Goal: Use online tool/utility

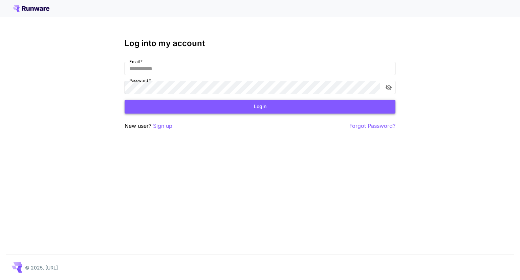
type input "**********"
click at [210, 106] on button "Login" at bounding box center [260, 107] width 271 height 14
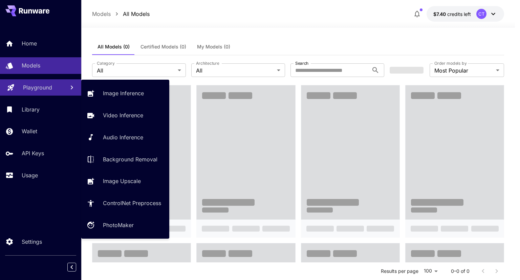
click at [44, 88] on p "Playground" at bounding box center [37, 87] width 29 height 8
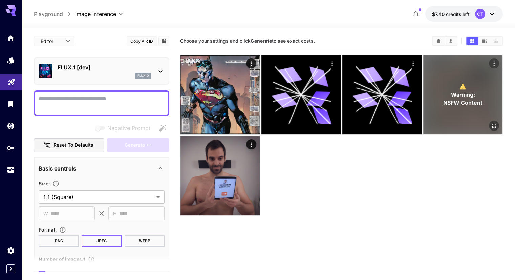
click at [443, 82] on p "⚠️ Warning: NSFW Content" at bounding box center [462, 94] width 39 height 24
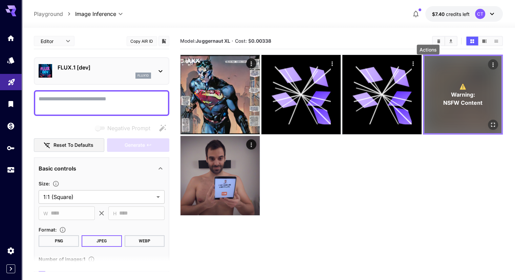
click at [490, 64] on icon "Actions" at bounding box center [493, 64] width 7 height 7
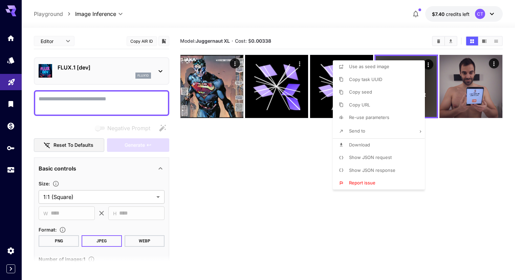
click at [446, 148] on div at bounding box center [260, 140] width 520 height 280
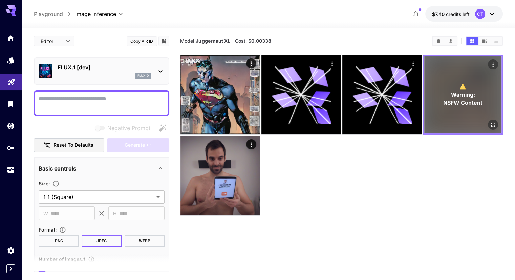
click at [451, 90] on span "Warning:" at bounding box center [463, 94] width 24 height 8
click at [490, 121] on icon "Open in fullscreen" at bounding box center [493, 124] width 7 height 7
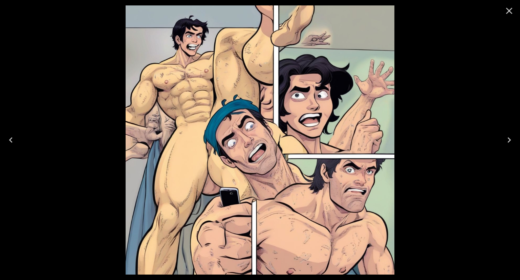
click at [511, 8] on icon "Close" at bounding box center [509, 10] width 11 height 11
